Goal: Complete application form

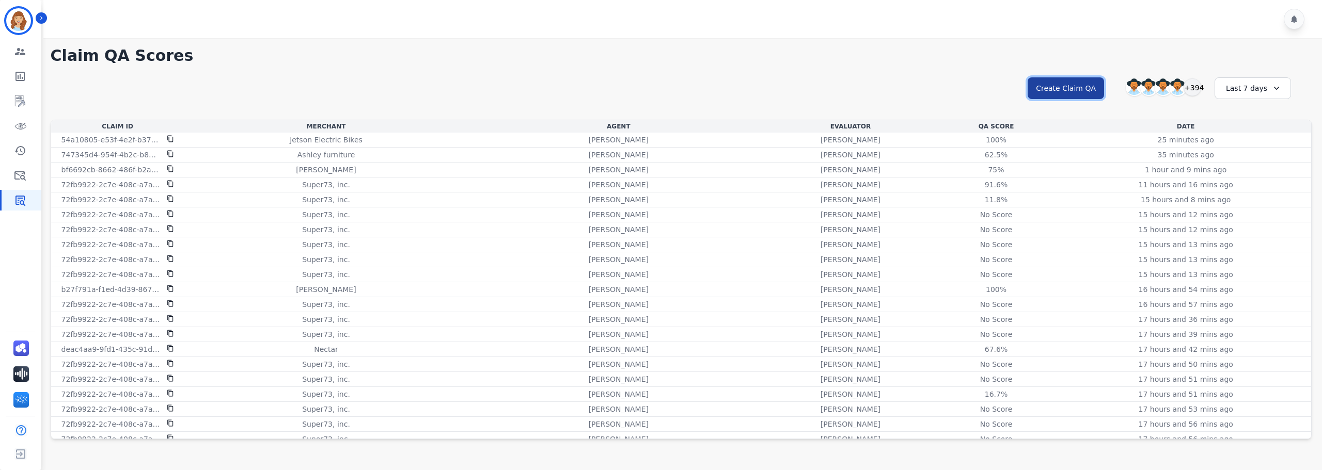
click at [1061, 90] on button "Create Claim QA" at bounding box center [1065, 88] width 76 height 22
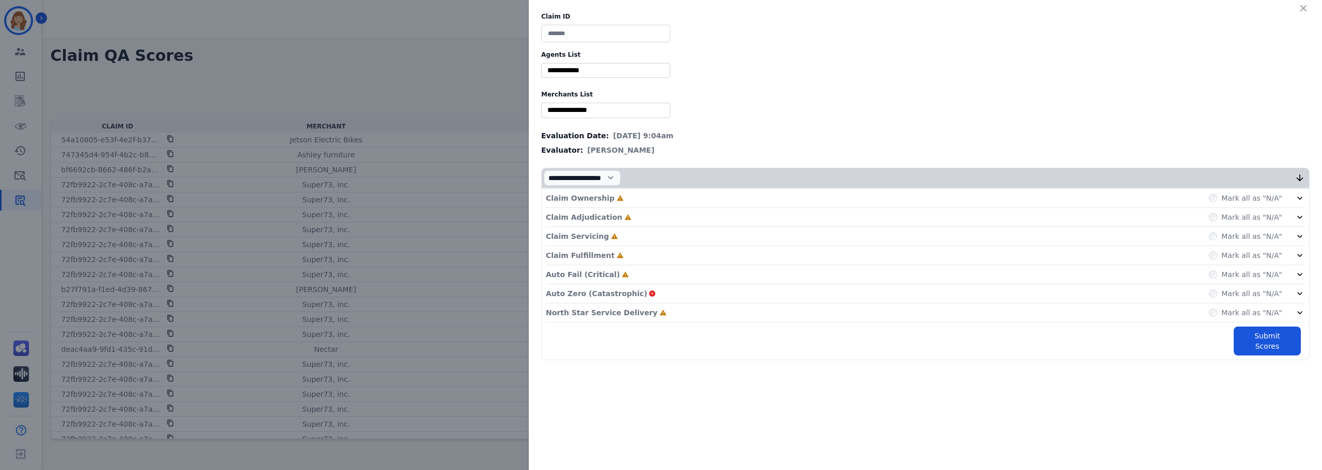
click at [645, 34] on input at bounding box center [605, 34] width 129 height 18
type input "*"
type input "**********"
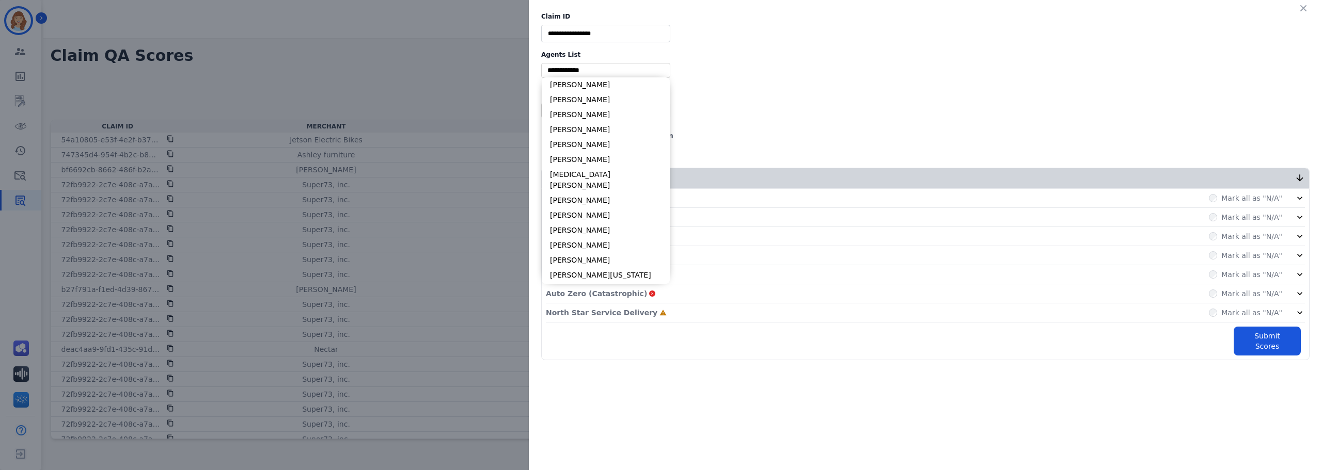
click at [592, 75] on input "selected options" at bounding box center [606, 70] width 124 height 11
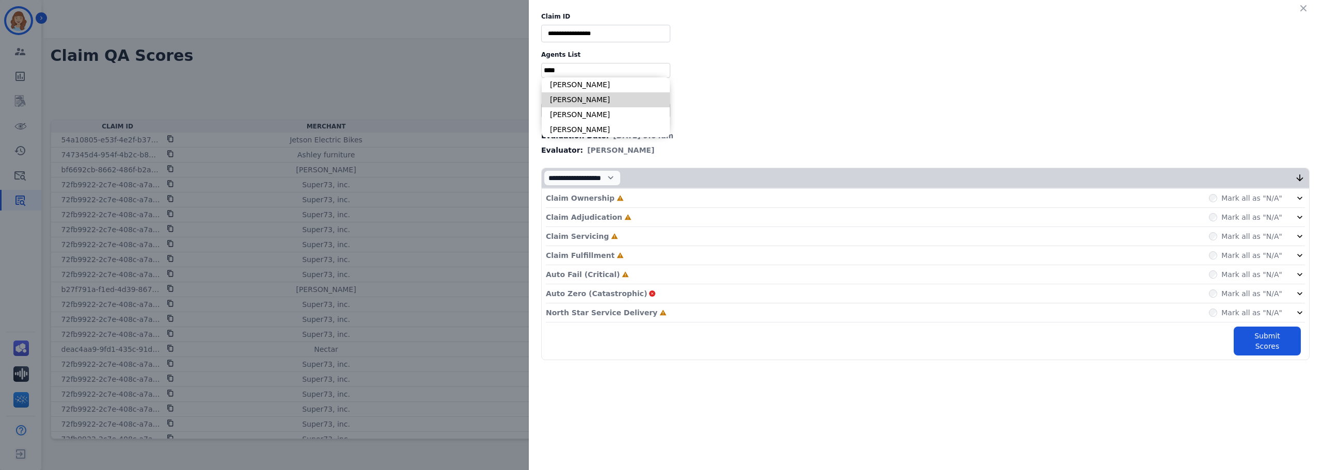
type input "****"
type input "**********"
click at [595, 112] on input "selected options" at bounding box center [606, 110] width 124 height 11
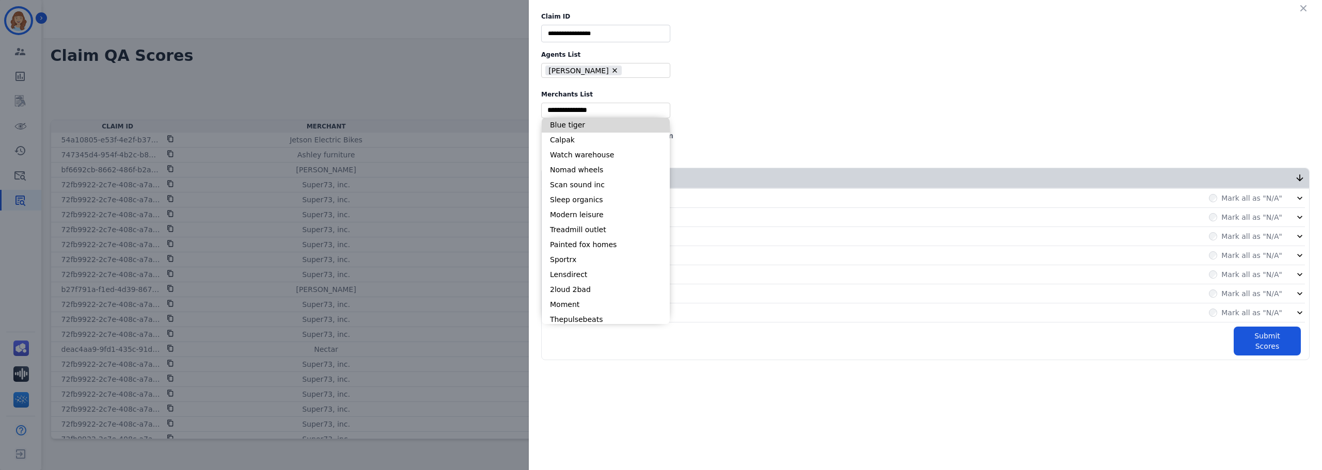
click at [579, 125] on li "Blue tiger" at bounding box center [606, 125] width 128 height 15
type input "**********"
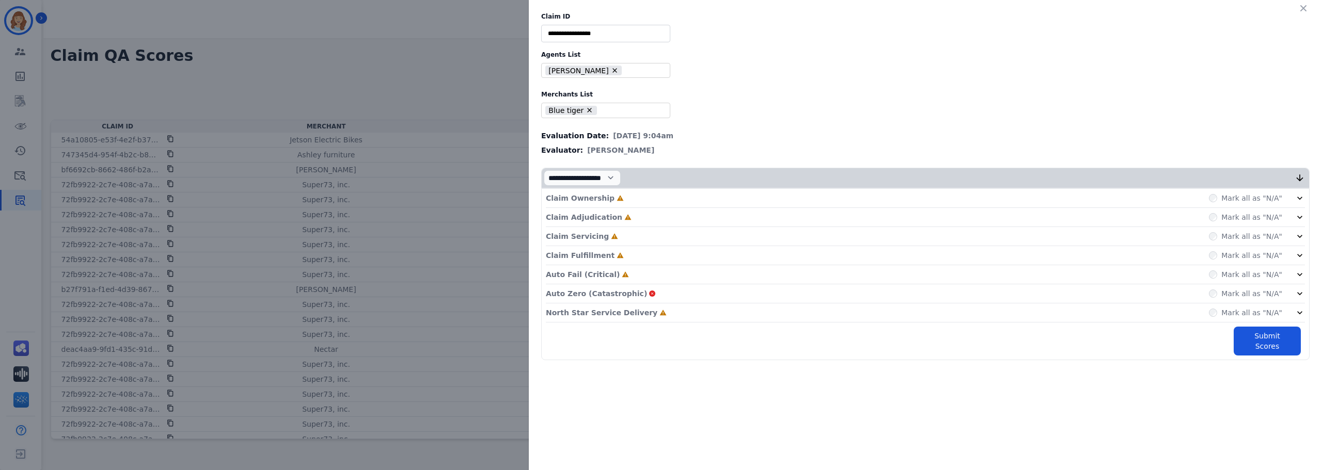
click at [1301, 312] on icon at bounding box center [1299, 313] width 10 height 10
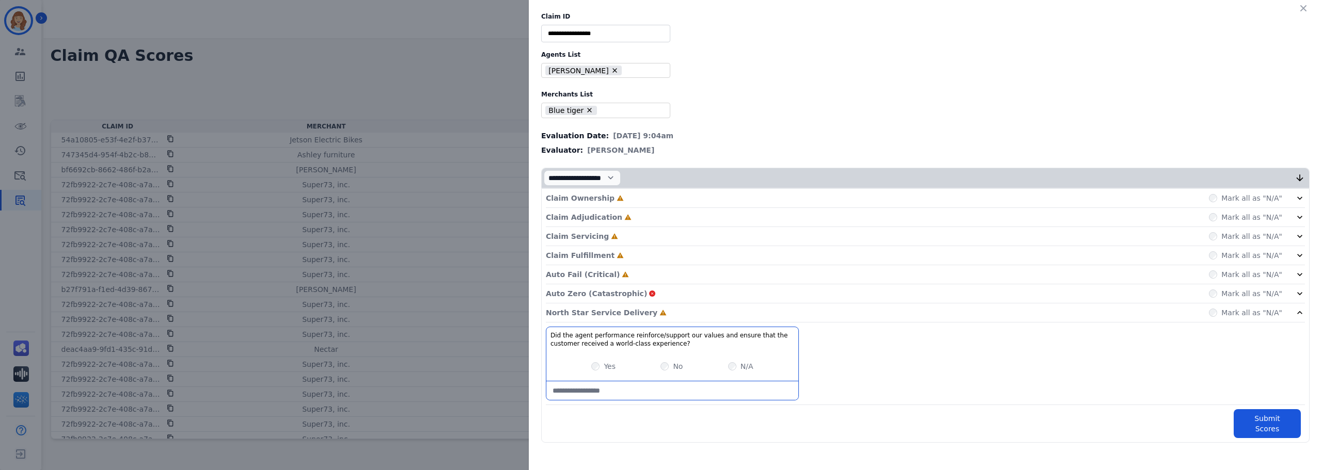
click at [1301, 292] on icon at bounding box center [1299, 294] width 10 height 10
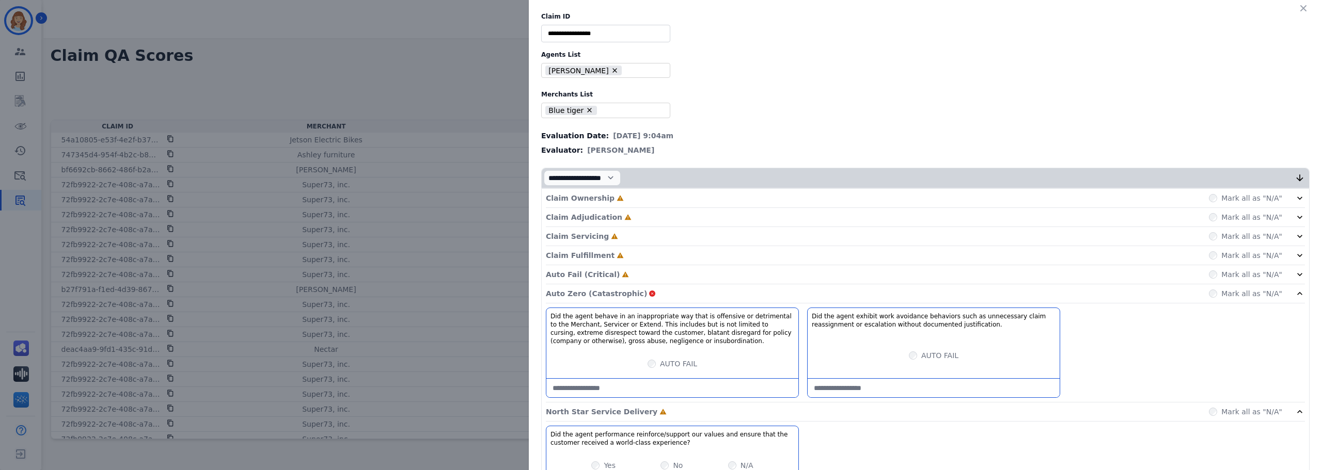
click at [1297, 274] on icon at bounding box center [1299, 274] width 5 height 3
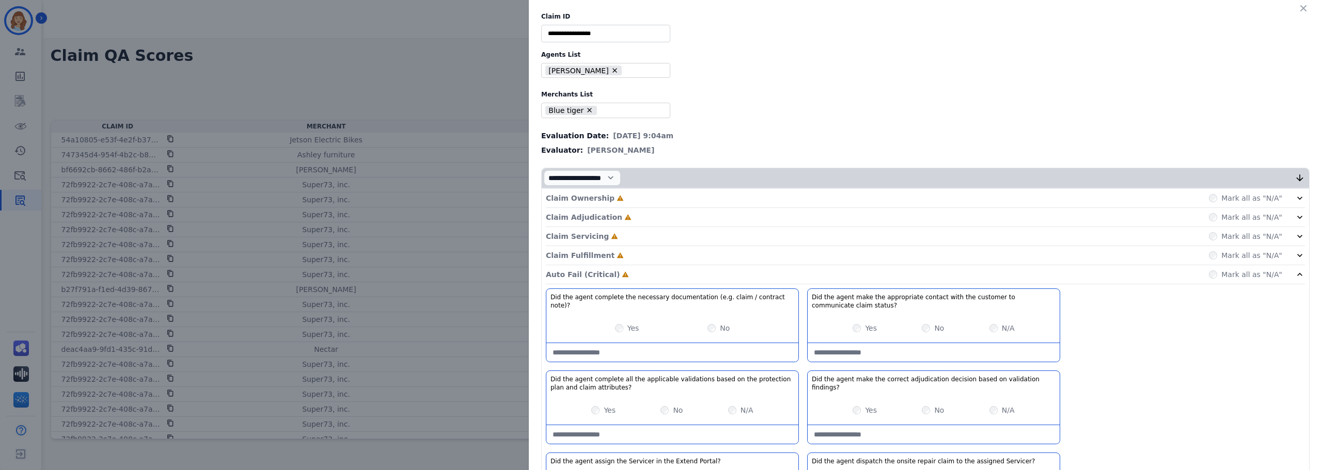
click at [1298, 253] on icon at bounding box center [1299, 255] width 10 height 10
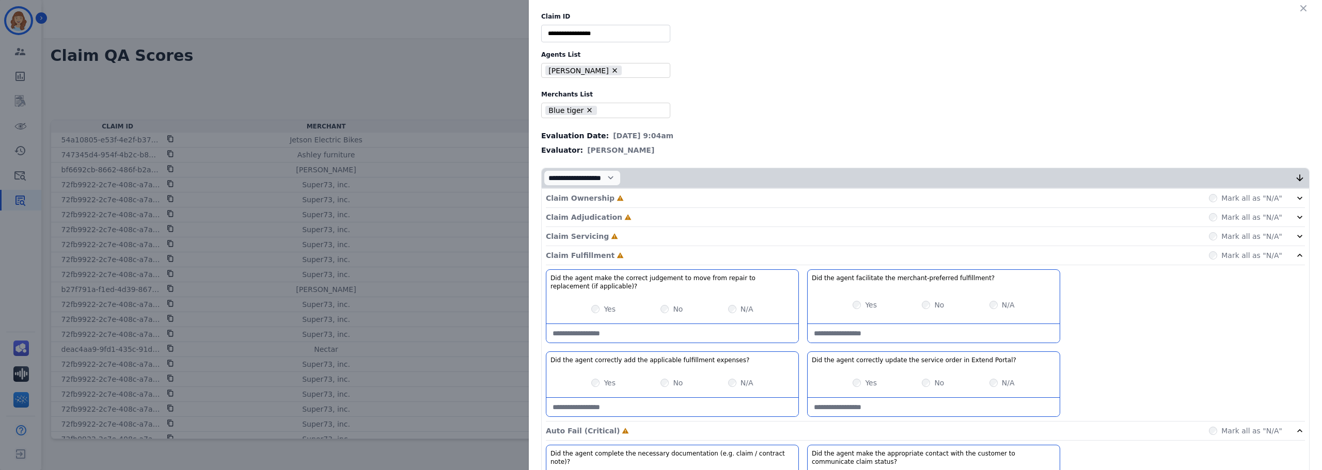
click at [1297, 235] on icon at bounding box center [1299, 236] width 5 height 3
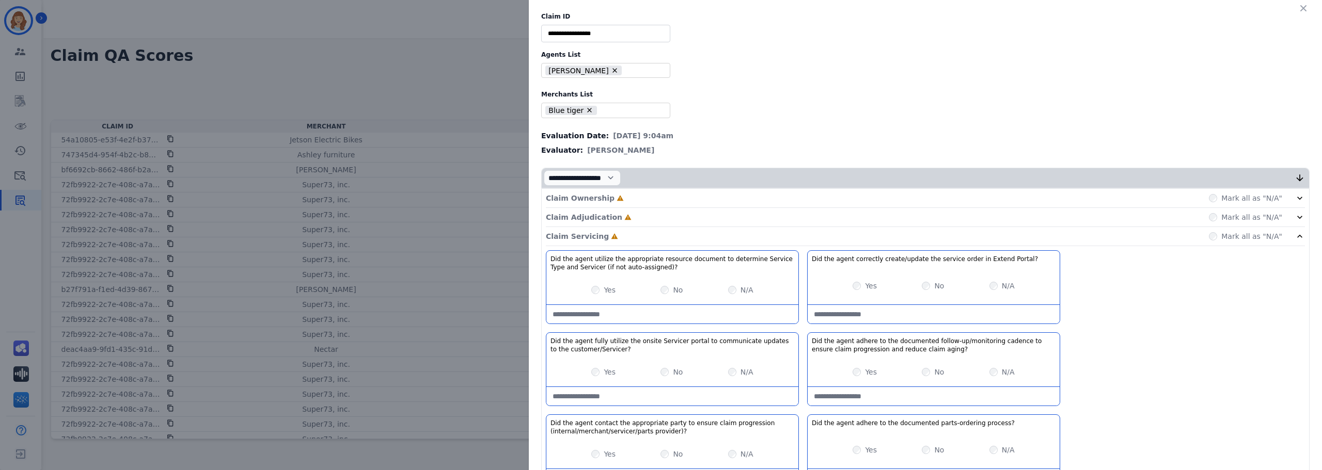
click at [1297, 217] on icon at bounding box center [1299, 217] width 5 height 3
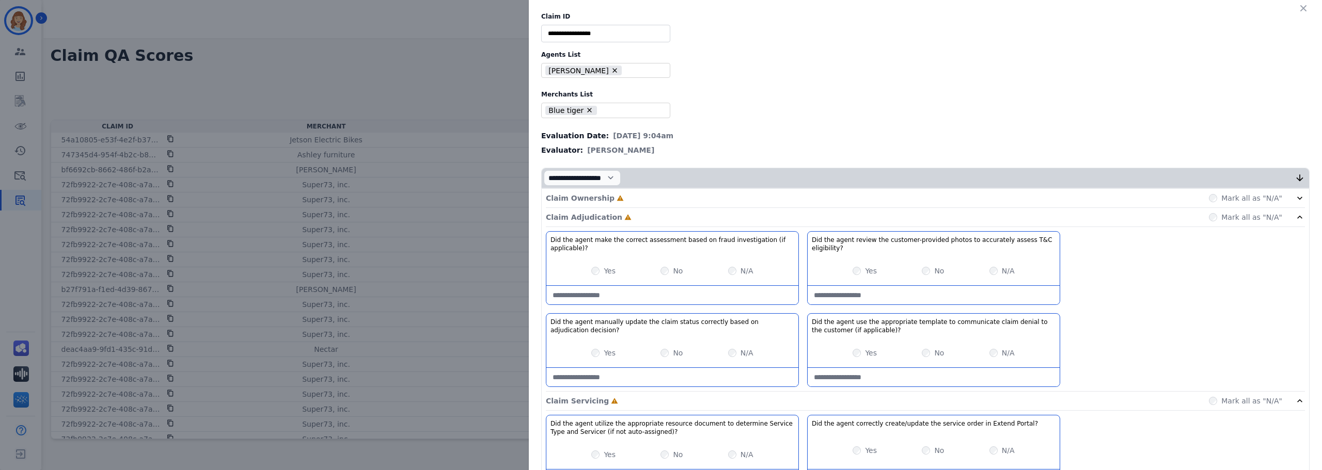
click at [1294, 201] on icon at bounding box center [1299, 198] width 10 height 10
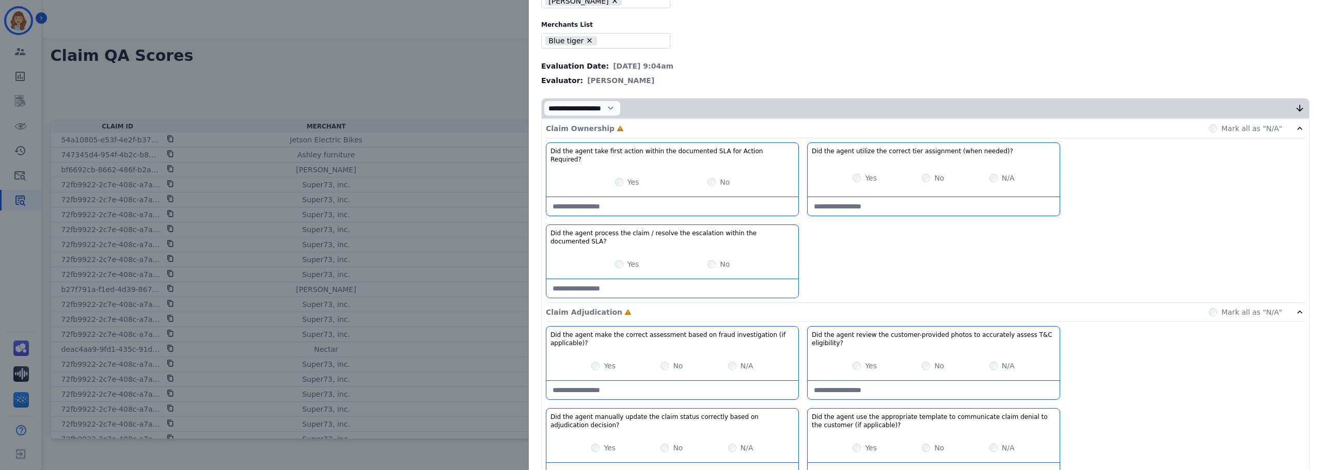
scroll to position [52, 0]
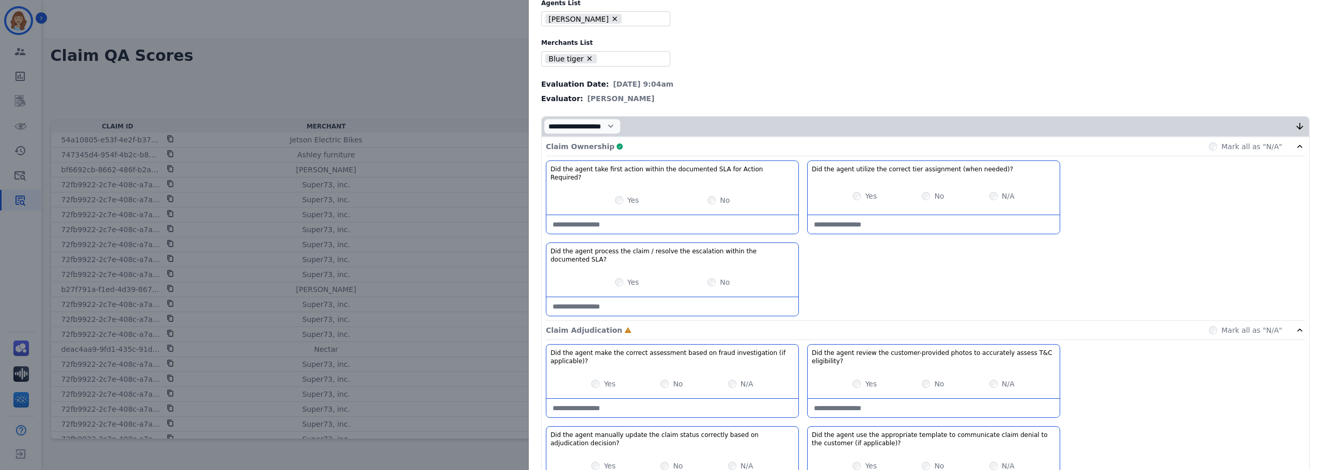
click at [1296, 146] on icon at bounding box center [1299, 146] width 10 height 10
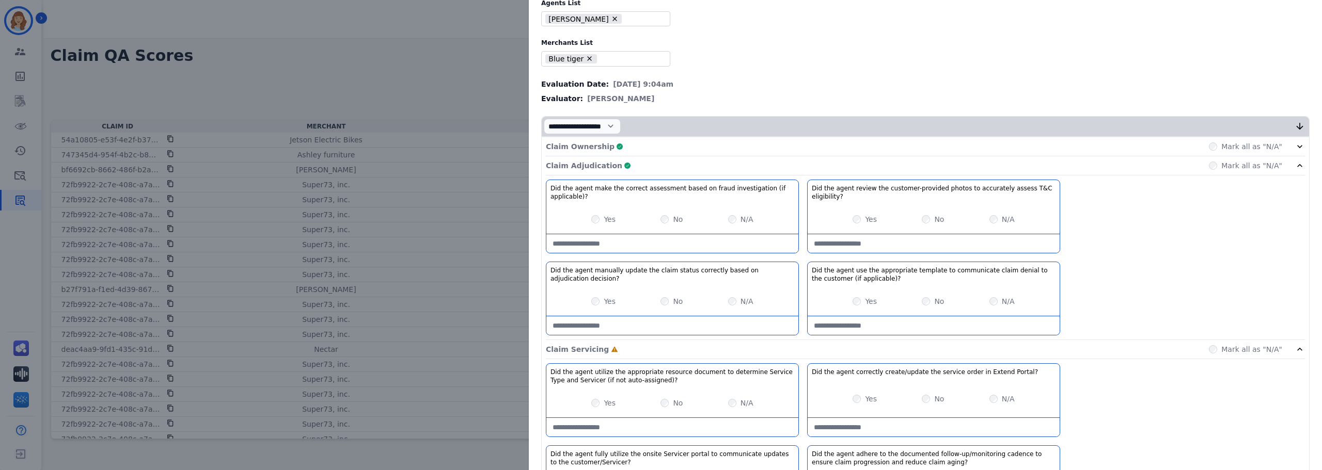
click at [1294, 165] on icon at bounding box center [1299, 166] width 10 height 10
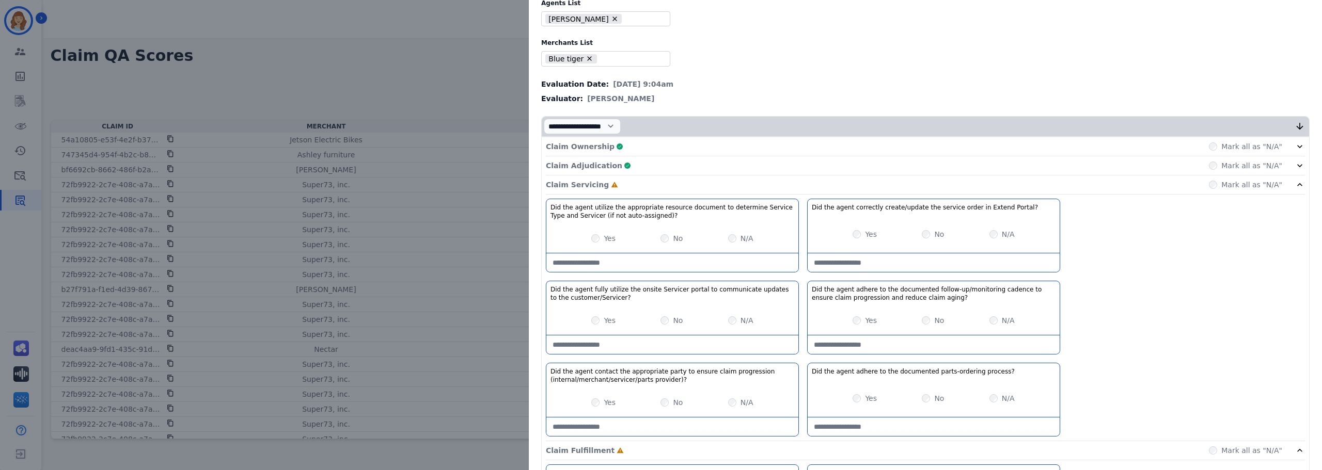
click at [858, 235] on div "Yes" at bounding box center [864, 234] width 24 height 10
click at [1295, 183] on icon at bounding box center [1299, 185] width 10 height 10
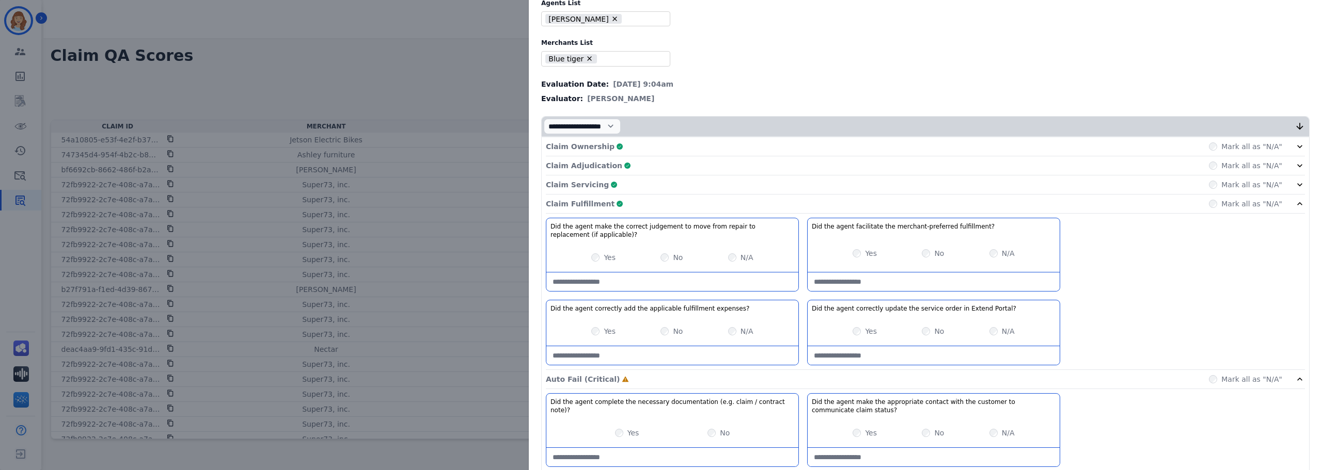
click at [1297, 204] on icon at bounding box center [1299, 203] width 5 height 3
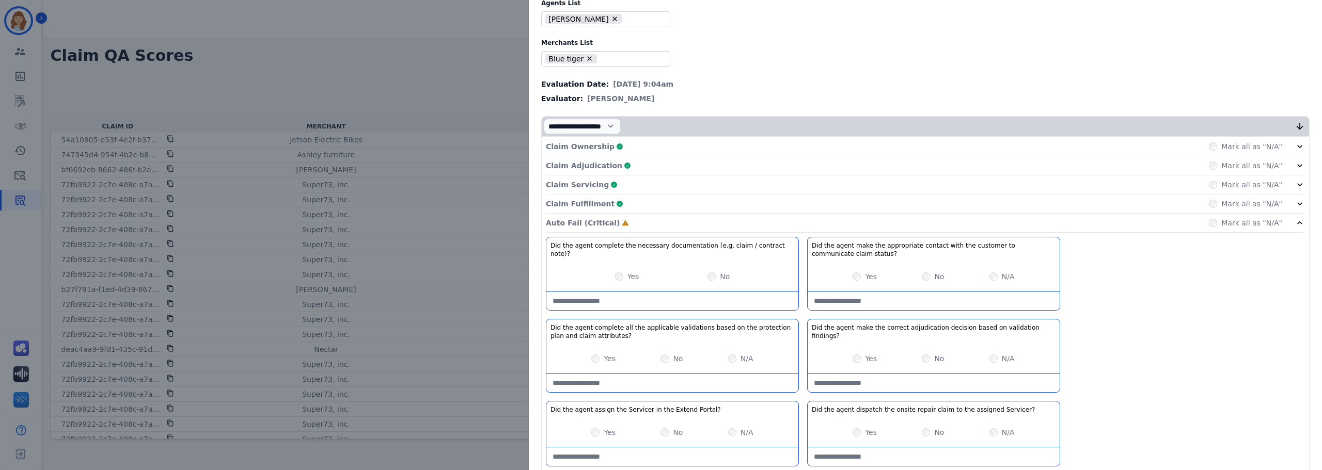
drag, startPoint x: 857, startPoint y: 356, endPoint x: 838, endPoint y: 361, distance: 19.4
click at [858, 356] on div "Yes" at bounding box center [864, 359] width 24 height 10
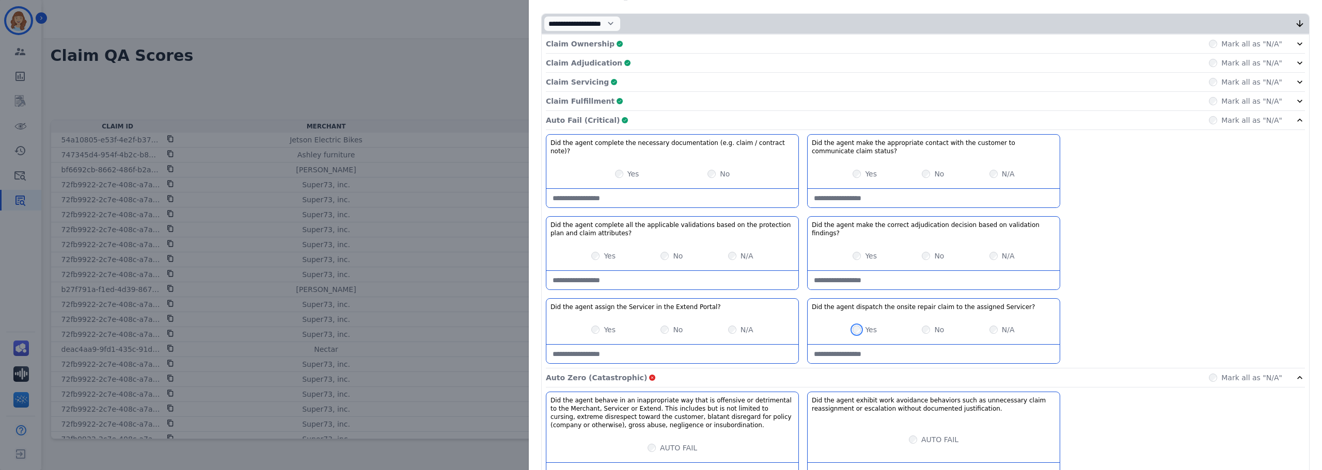
scroll to position [155, 0]
click at [1295, 121] on icon at bounding box center [1299, 120] width 10 height 10
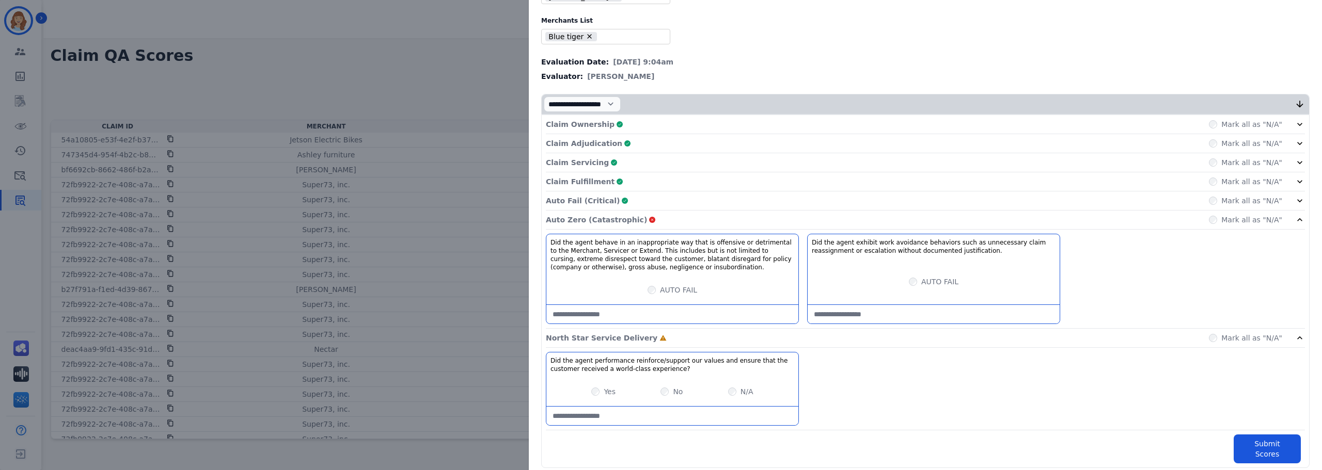
click at [1298, 221] on icon at bounding box center [1299, 220] width 10 height 10
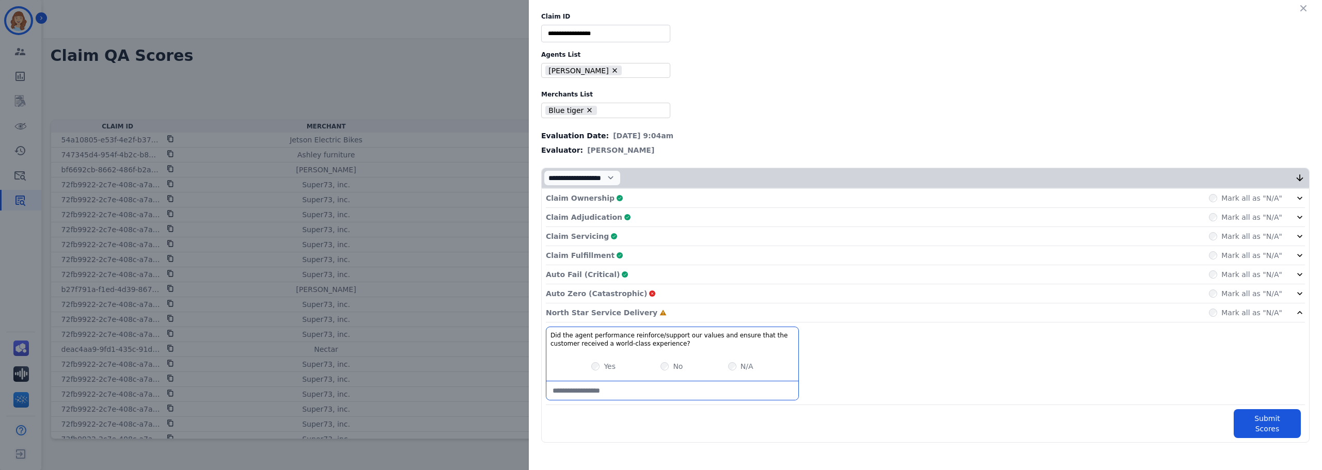
scroll to position [0, 0]
click at [1267, 414] on button "Submit Scores" at bounding box center [1266, 423] width 67 height 29
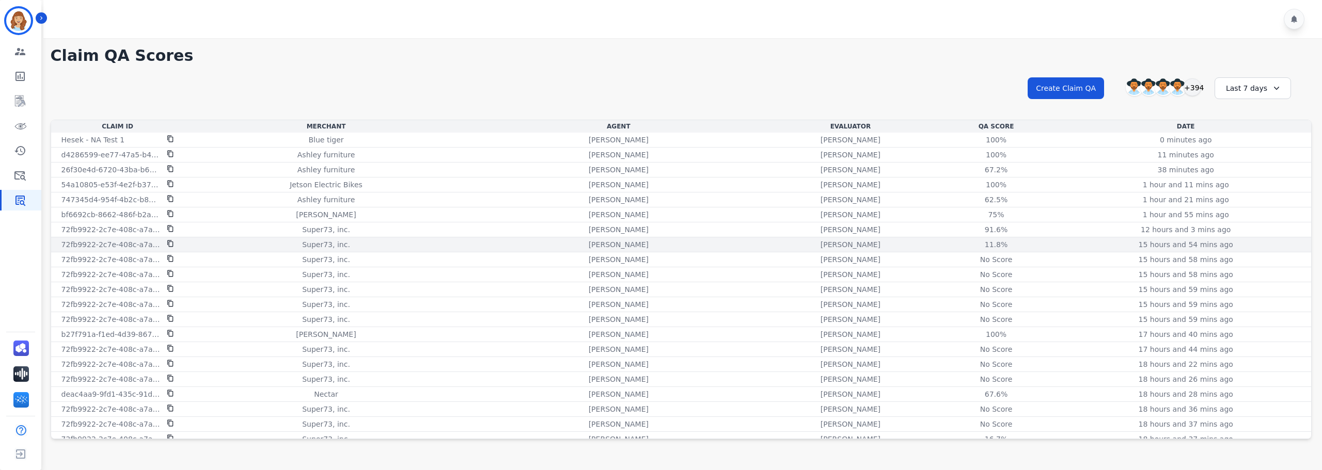
scroll to position [52, 0]
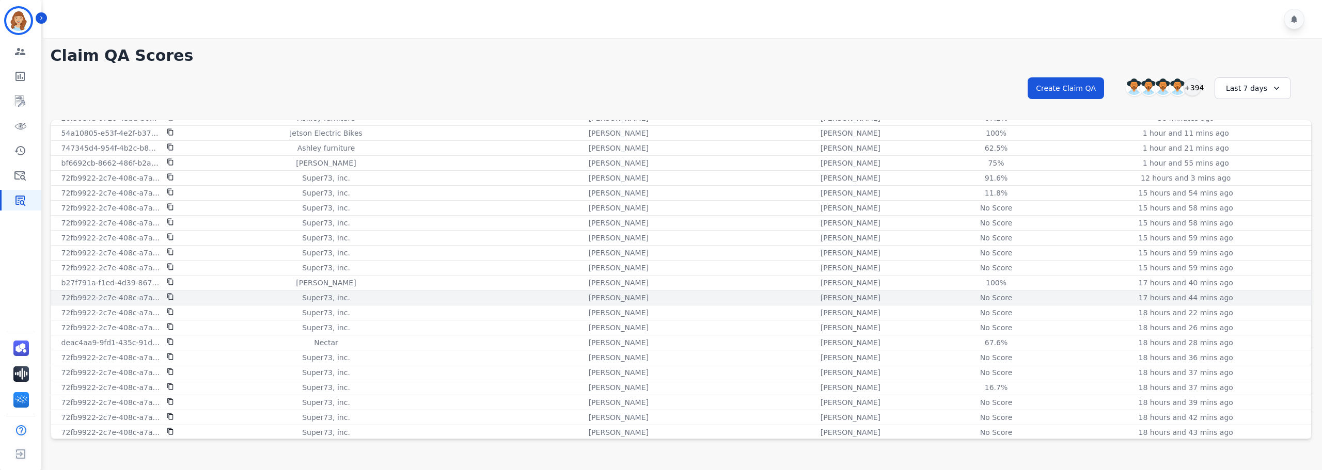
click at [973, 299] on div "No Score" at bounding box center [996, 298] width 46 height 10
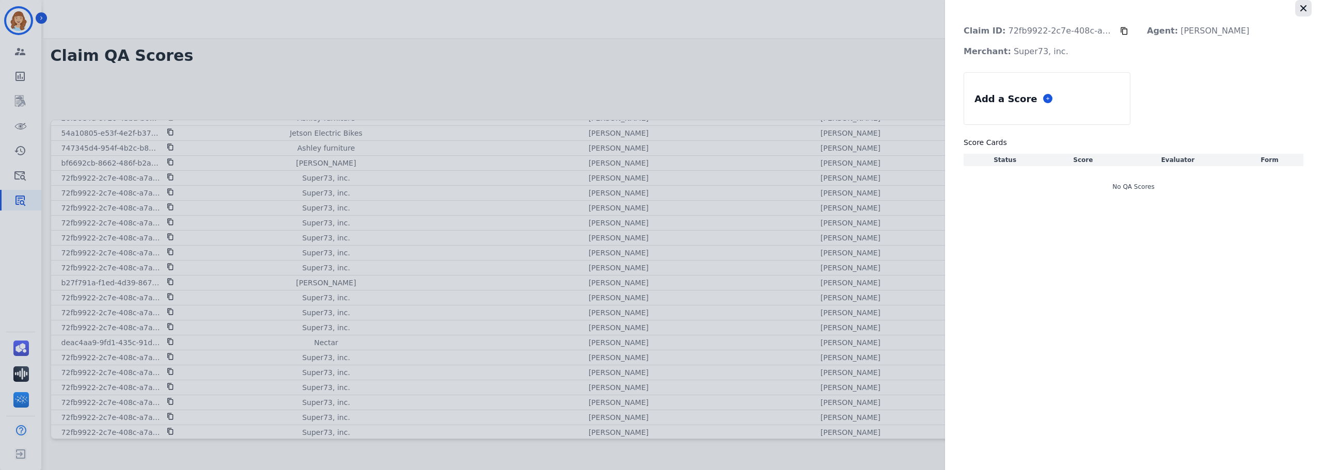
click at [1299, 8] on icon "button" at bounding box center [1303, 8] width 10 height 10
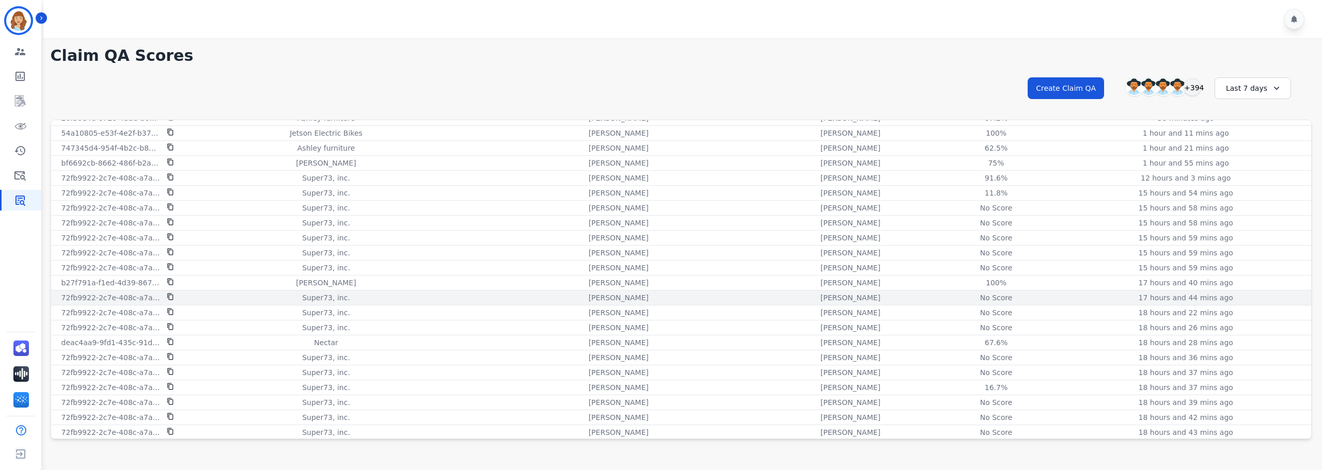
click at [167, 295] on icon at bounding box center [170, 296] width 7 height 7
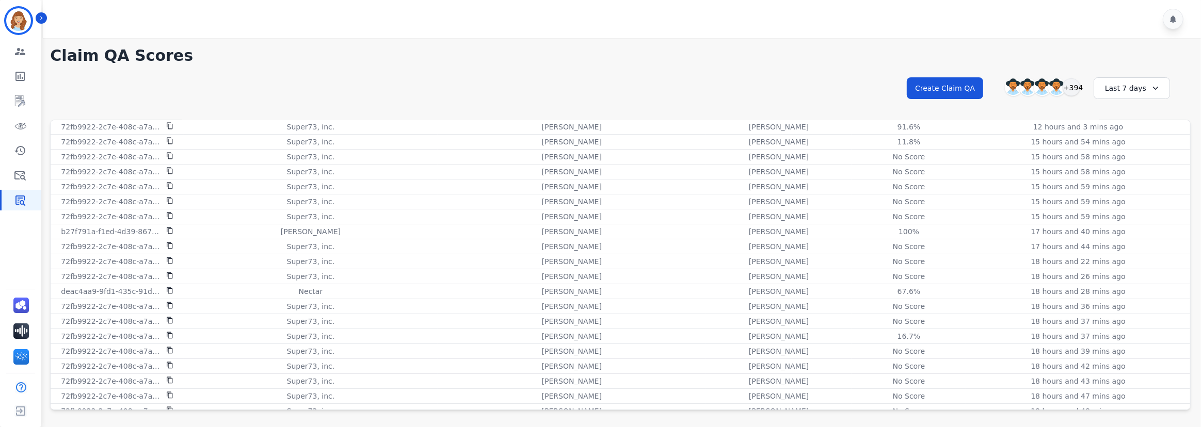
scroll to position [0, 0]
